Goal: Task Accomplishment & Management: Complete application form

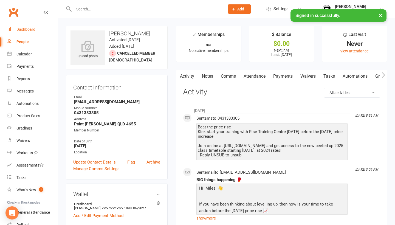
click at [26, 31] on div "Dashboard" at bounding box center [25, 29] width 19 height 4
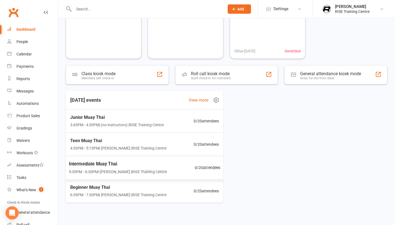
scroll to position [55, 0]
click at [151, 9] on input "text" at bounding box center [146, 9] width 148 height 8
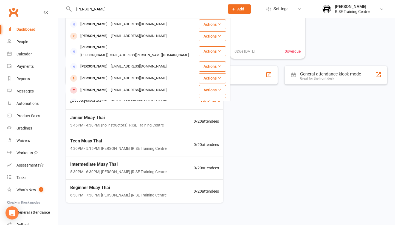
type input "[PERSON_NAME]"
click at [329, 142] on div "[DATE] events View more Junior Muay Thai 3:45PM - 4:30PM | (no instructors) | R…" at bounding box center [226, 147] width 321 height 112
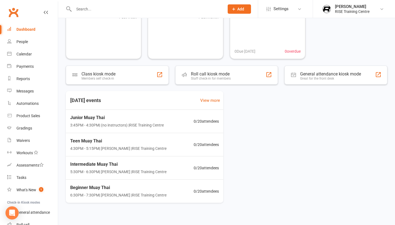
click at [127, 12] on input "text" at bounding box center [146, 9] width 148 height 8
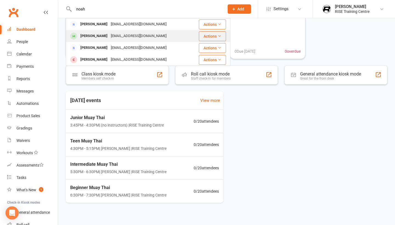
type input "noah"
click at [100, 31] on div "[PERSON_NAME] [EMAIL_ADDRESS][DOMAIN_NAME]" at bounding box center [128, 35] width 125 height 11
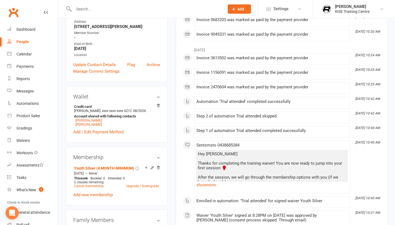
scroll to position [121, 0]
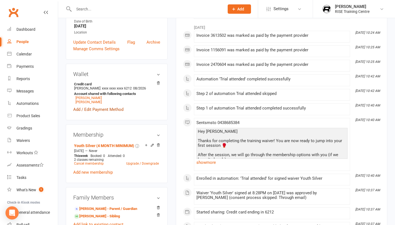
click at [107, 110] on link "Add / Edit Payment Method" at bounding box center [98, 109] width 50 height 7
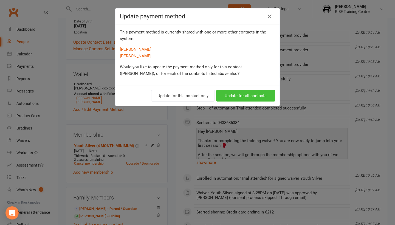
click at [236, 95] on button "Update for all contacts" at bounding box center [245, 96] width 59 height 12
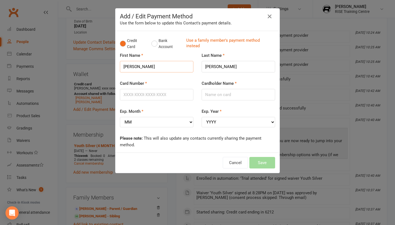
click at [149, 67] on input "[PERSON_NAME]" at bounding box center [157, 67] width 74 height 12
type input "N"
type input "JP"
click at [151, 95] on input "Card Number" at bounding box center [157, 95] width 74 height 12
click at [132, 95] on input "[CREDIT_CARD_NUMBER]" at bounding box center [157, 95] width 74 height 12
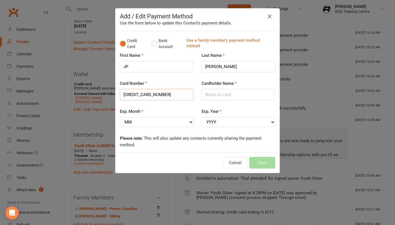
type input "[CREDIT_CARD_NUMBER]"
click at [211, 95] on input "Cardholder Name" at bounding box center [239, 95] width 74 height 12
type input "[PERSON_NAME]"
click at [260, 160] on div "Cancel Save" at bounding box center [197, 163] width 155 height 12
select select "08"
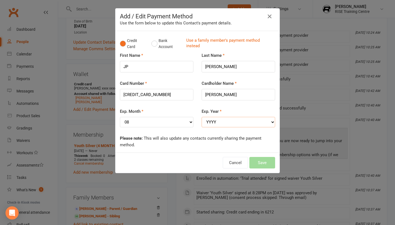
select select "2027"
click at [261, 162] on button "Save" at bounding box center [262, 163] width 26 height 12
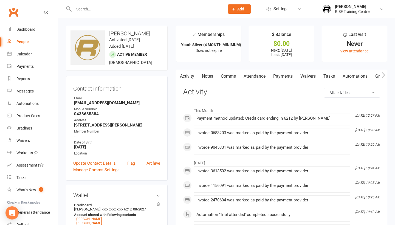
scroll to position [0, 0]
click at [282, 78] on link "Payments" at bounding box center [282, 76] width 27 height 13
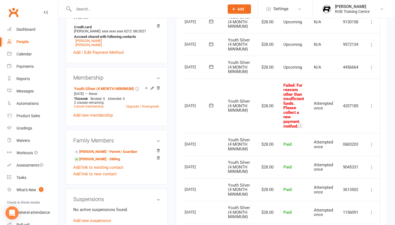
scroll to position [0, 21]
click at [369, 104] on button at bounding box center [371, 106] width 7 height 7
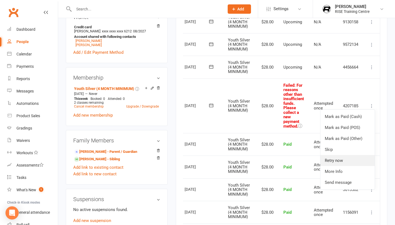
click at [342, 160] on link "Retry now" at bounding box center [347, 160] width 54 height 11
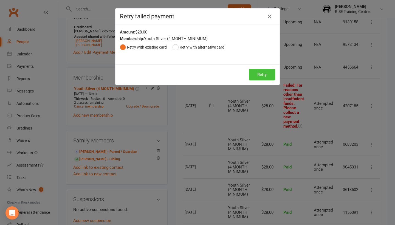
click at [257, 75] on button "Retry" at bounding box center [262, 75] width 26 height 12
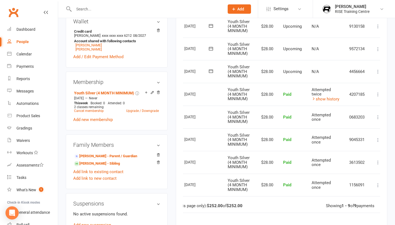
scroll to position [174, 0]
click at [81, 51] on link "[PERSON_NAME]" at bounding box center [88, 49] width 26 height 4
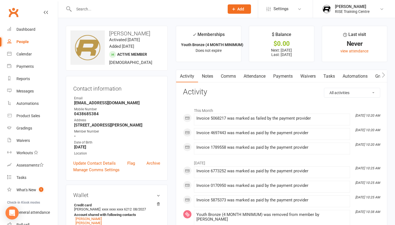
click at [275, 77] on link "Payments" at bounding box center [282, 76] width 27 height 13
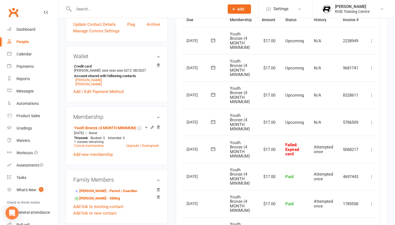
scroll to position [0, 19]
click at [373, 147] on icon at bounding box center [371, 149] width 5 height 5
click at [342, 201] on link "Retry now" at bounding box center [347, 204] width 54 height 11
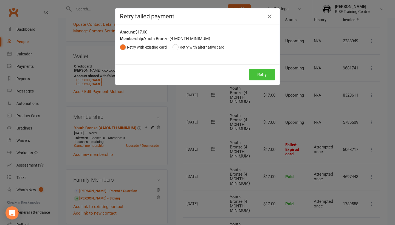
click at [261, 78] on button "Retry" at bounding box center [262, 75] width 26 height 12
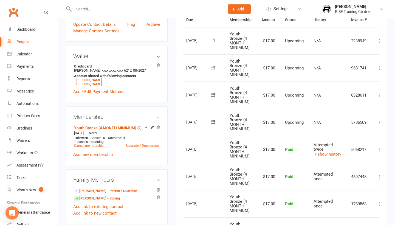
click at [191, 10] on input "text" at bounding box center [146, 9] width 148 height 8
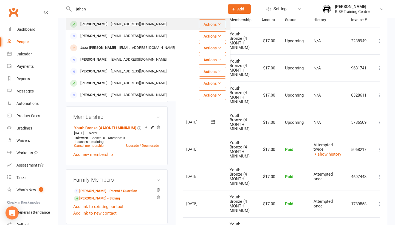
type input "jahan"
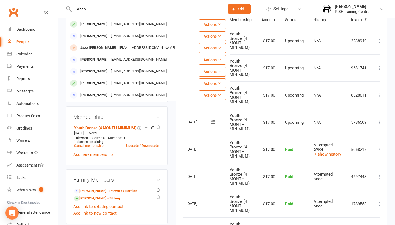
click at [106, 23] on div "[PERSON_NAME]" at bounding box center [94, 24] width 30 height 8
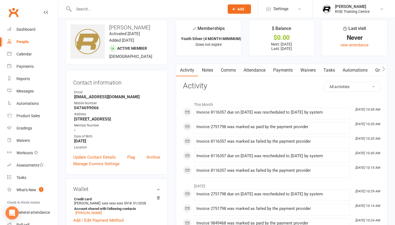
scroll to position [10, 0]
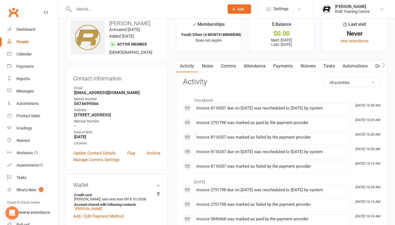
click at [281, 64] on link "Payments" at bounding box center [282, 66] width 27 height 13
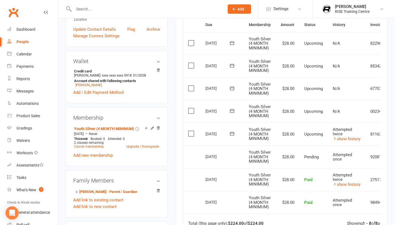
scroll to position [166, 0]
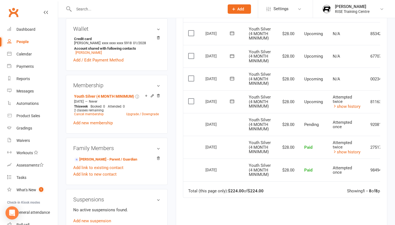
click at [146, 7] on input "text" at bounding box center [146, 9] width 148 height 8
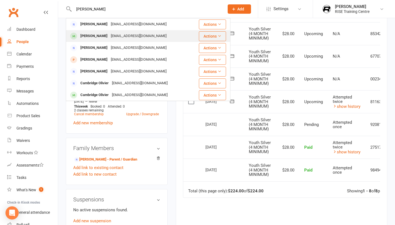
type input "[PERSON_NAME]"
click at [109, 36] on div "[EMAIL_ADDRESS][DOMAIN_NAME]" at bounding box center [138, 36] width 59 height 8
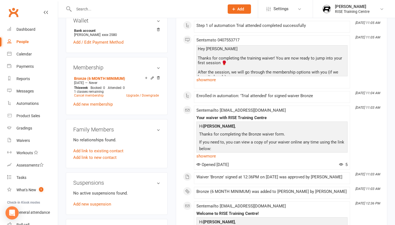
scroll to position [178, 0]
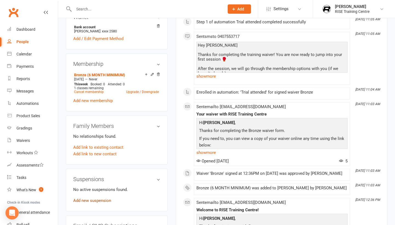
click at [109, 202] on link "Add new suspension" at bounding box center [92, 200] width 38 height 5
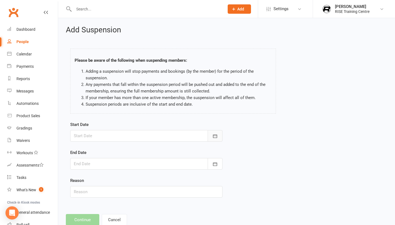
click at [218, 132] on button "button" at bounding box center [215, 136] width 15 height 12
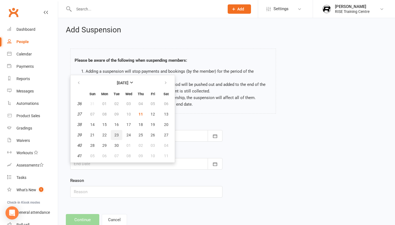
click at [118, 137] on span "23" at bounding box center [116, 135] width 4 height 4
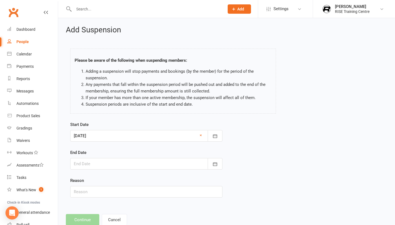
click at [215, 130] on div "Start Date [DATE] [DATE] Sun Mon Tue Wed Thu Fri Sat 36 31 01 02 03 04 05 06 37…" at bounding box center [146, 131] width 152 height 20
click at [215, 137] on icon "button" at bounding box center [214, 135] width 5 height 5
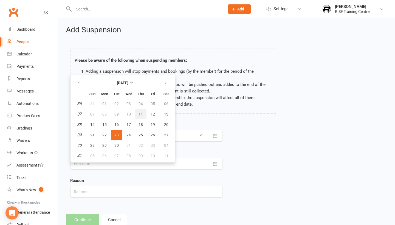
click at [139, 116] on span "11" at bounding box center [141, 114] width 4 height 4
type input "[DATE]"
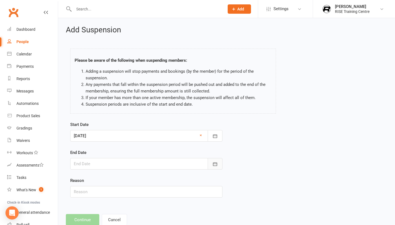
click at [216, 167] on icon "button" at bounding box center [214, 163] width 5 height 5
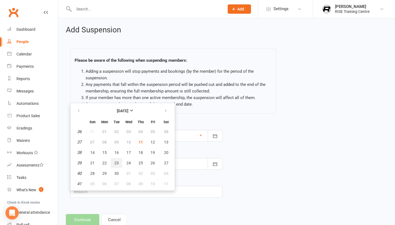
click at [118, 163] on span "23" at bounding box center [116, 163] width 4 height 4
type input "[DATE]"
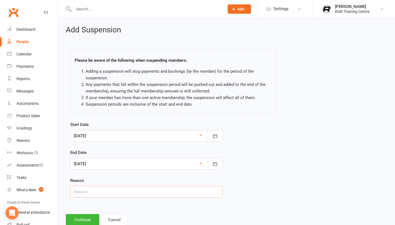
click at [88, 194] on input "text" at bounding box center [146, 192] width 152 height 12
type input "holiday"
click at [80, 216] on div "Add Suspension Please be aware of the following when suspending members: Adding…" at bounding box center [226, 125] width 337 height 215
click at [80, 218] on button "Continue" at bounding box center [82, 220] width 33 height 12
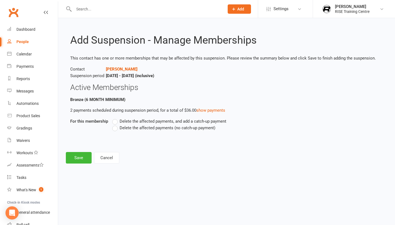
click at [116, 128] on label "Delete the affected payments (no catch-up payment)" at bounding box center [163, 128] width 103 height 7
click at [116, 125] on input "Delete the affected payments (no catch-up payment)" at bounding box center [114, 125] width 4 height 0
click at [79, 154] on button "Save" at bounding box center [79, 158] width 26 height 12
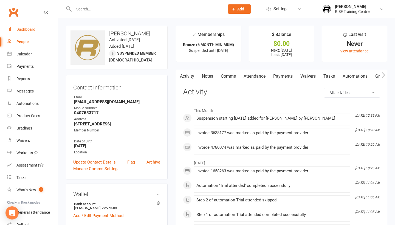
click at [30, 28] on div "Dashboard" at bounding box center [25, 29] width 19 height 4
